Goal: Information Seeking & Learning: Find specific fact

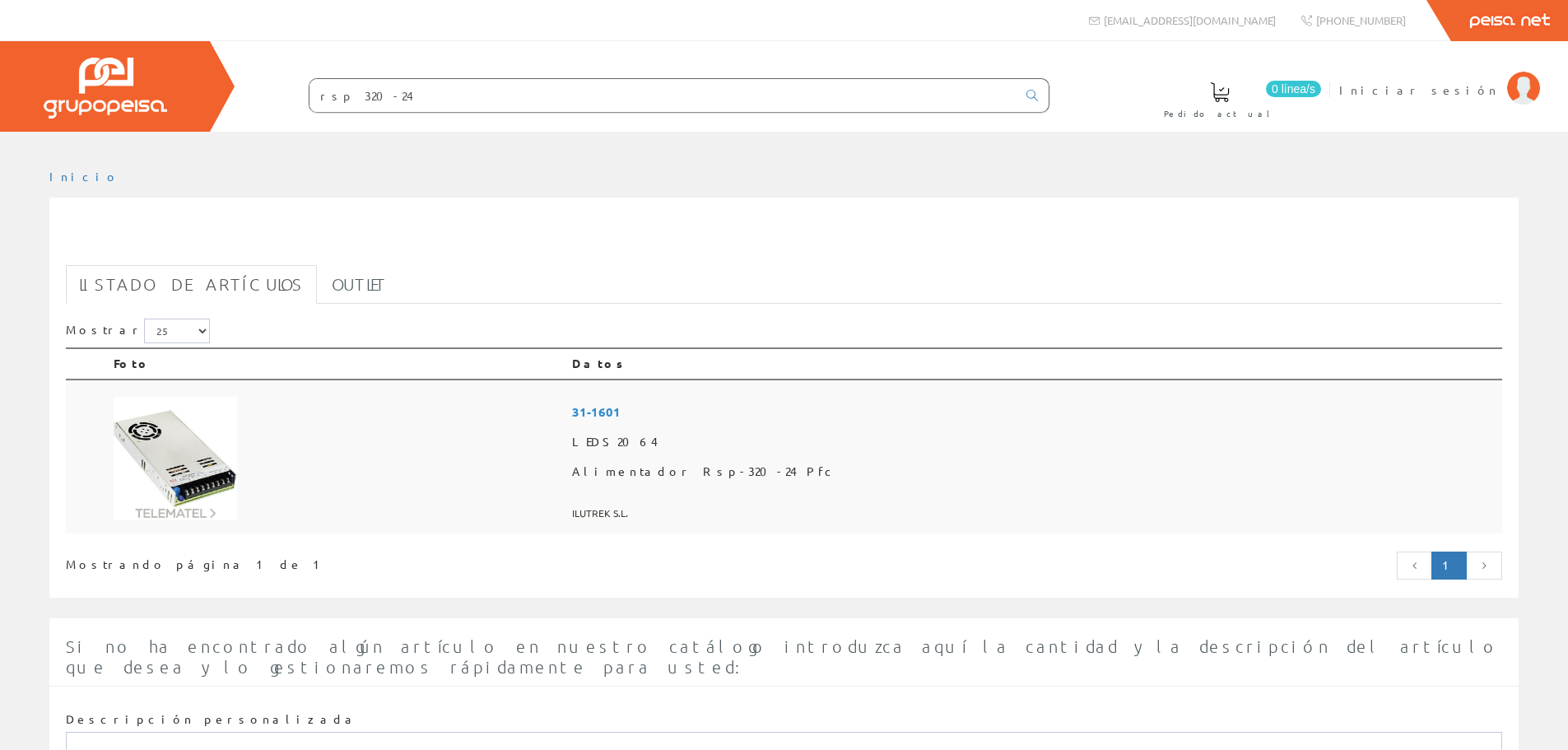
click at [197, 436] on img at bounding box center [175, 458] width 124 height 123
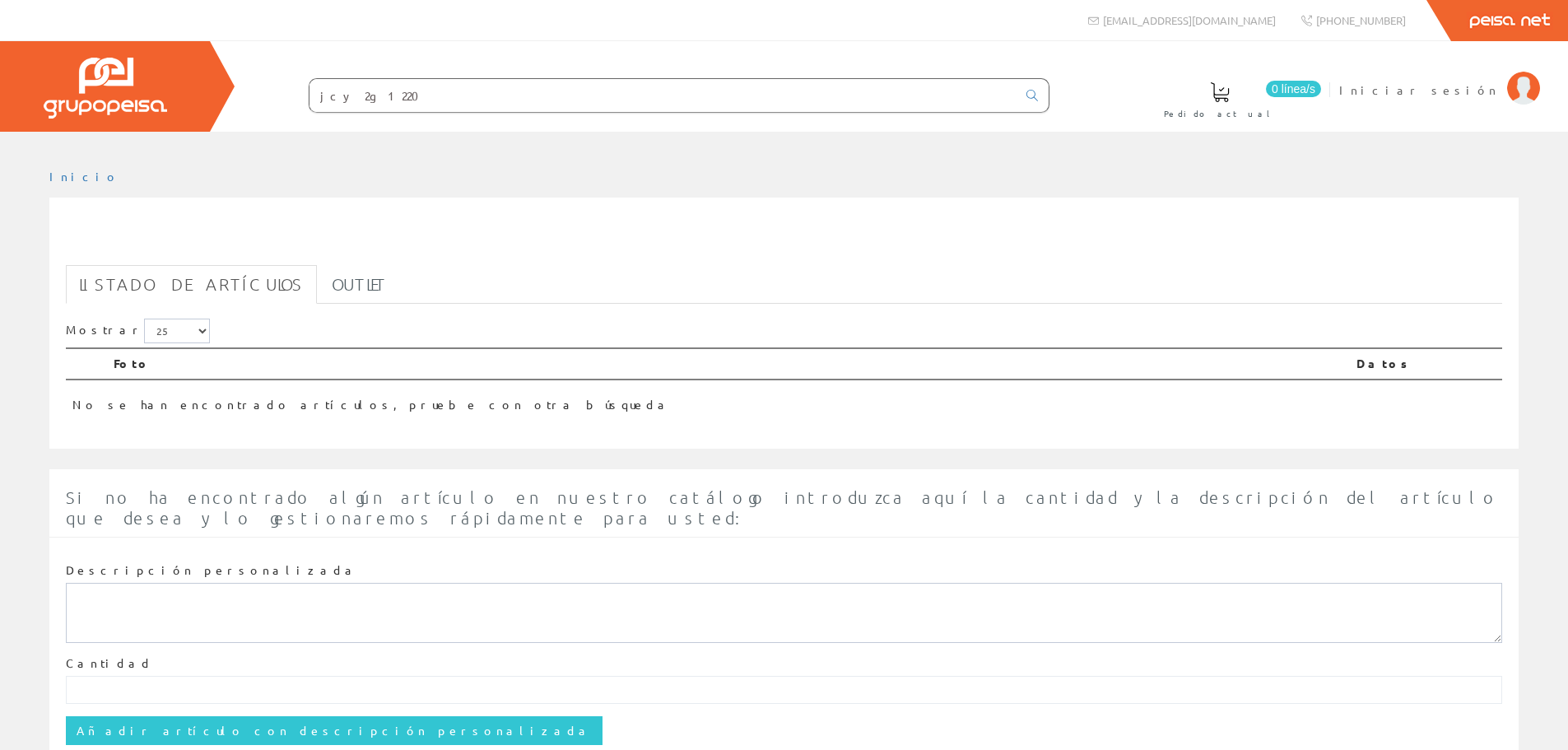
click at [210, 98] on div "0 línea/s Pedido actual Iniciar sesión" at bounding box center [784, 87] width 1568 height 91
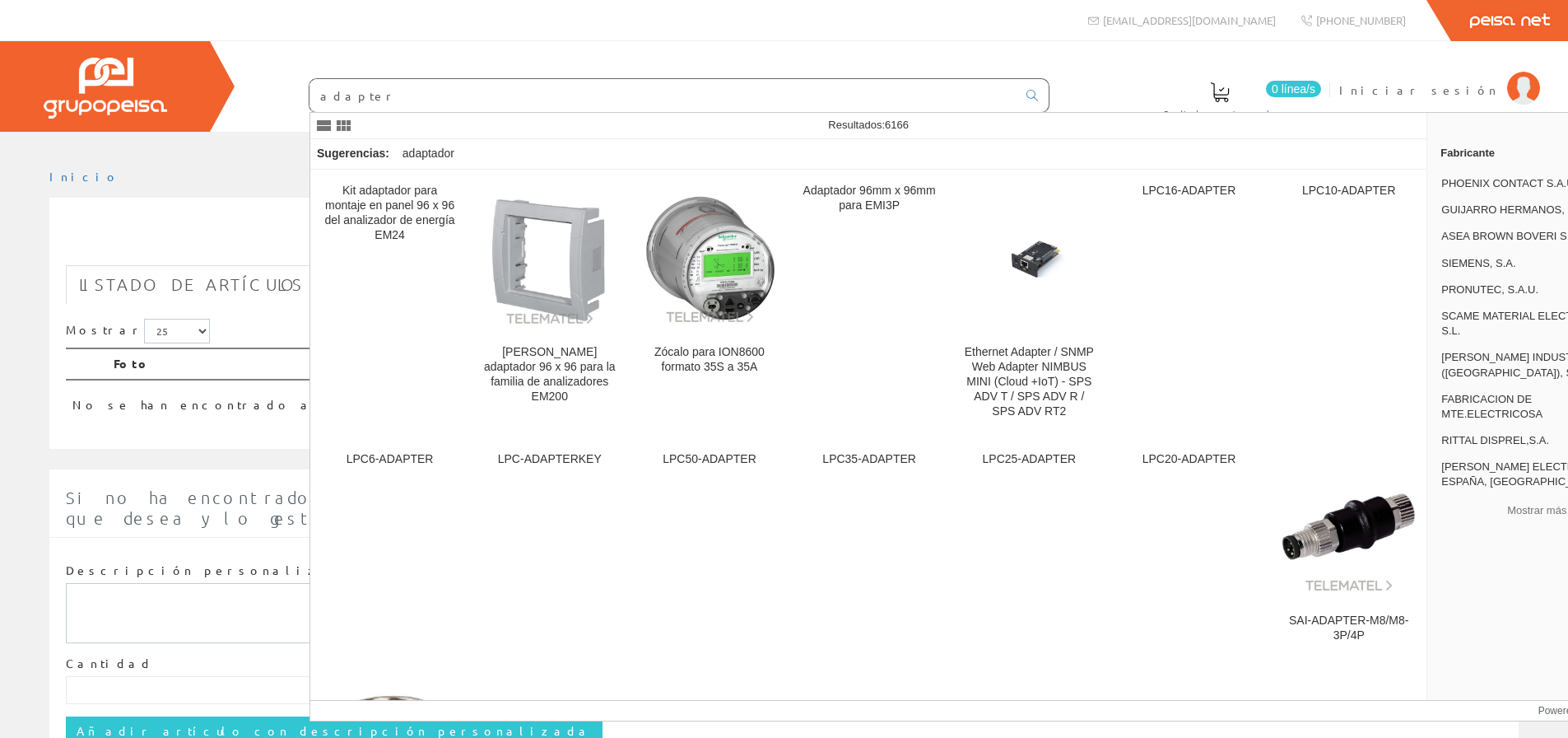
drag, startPoint x: 422, startPoint y: 103, endPoint x: 218, endPoint y: 102, distance: 204.0
click at [218, 102] on div "0 línea/s Pedido actual Iniciar sesión" at bounding box center [784, 87] width 1568 height 91
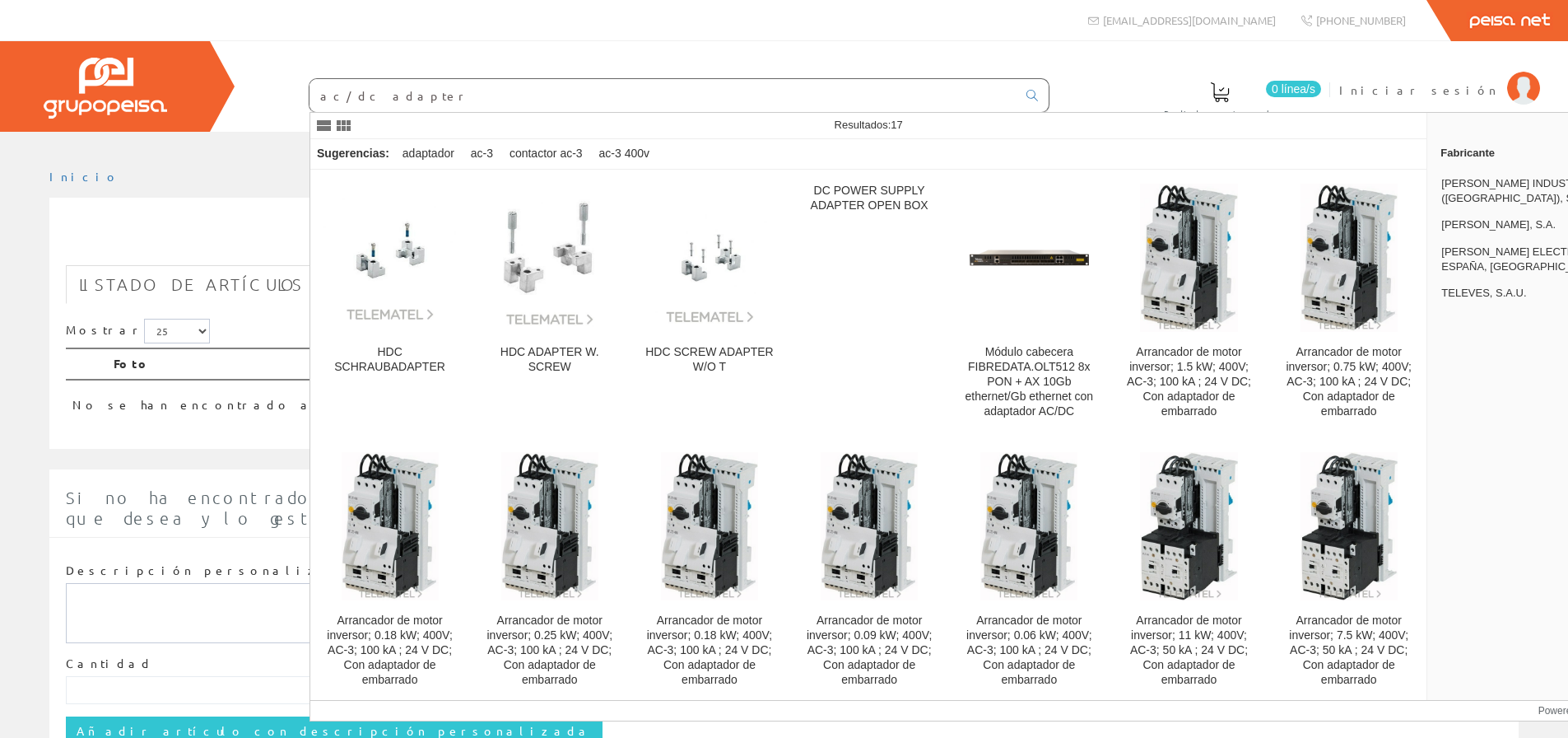
type input "ac/dc adapter"
